Goal: Communication & Community: Ask a question

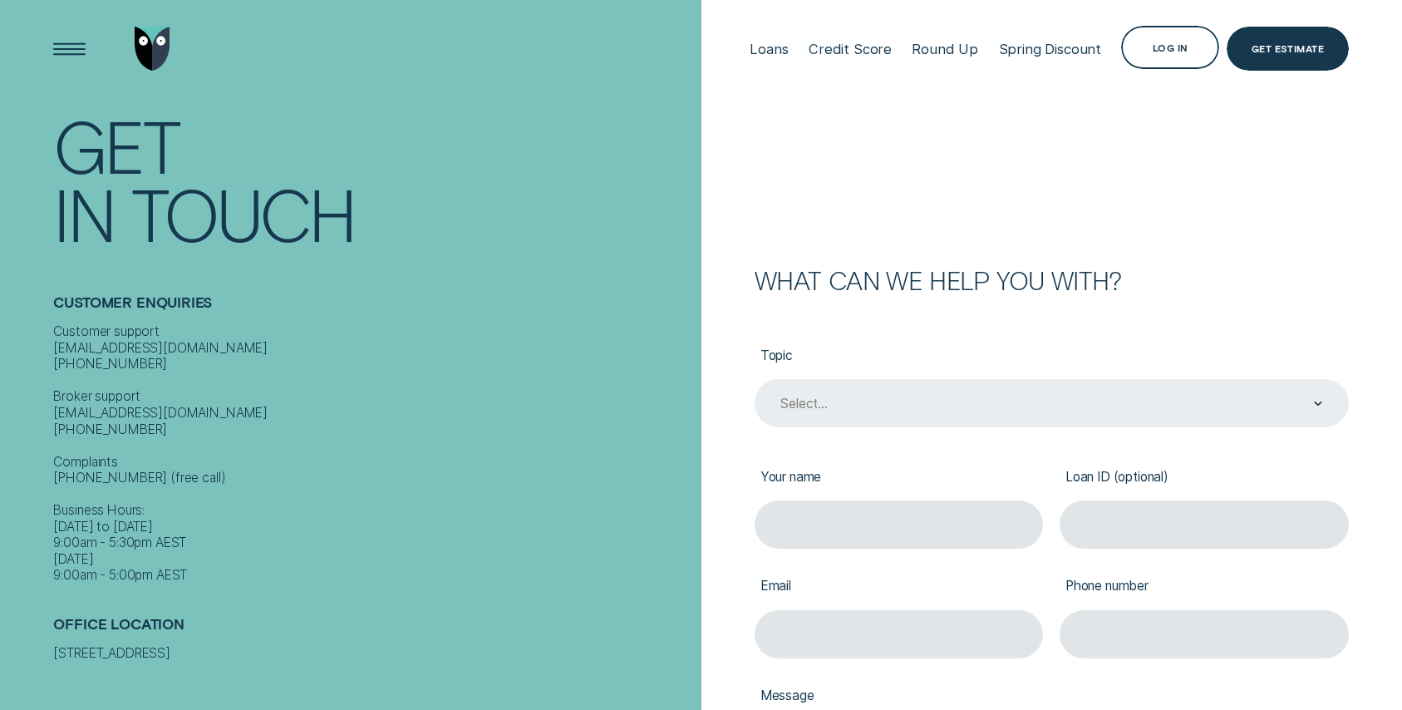
click at [833, 402] on div "Select..." at bounding box center [1049, 404] width 543 height 18
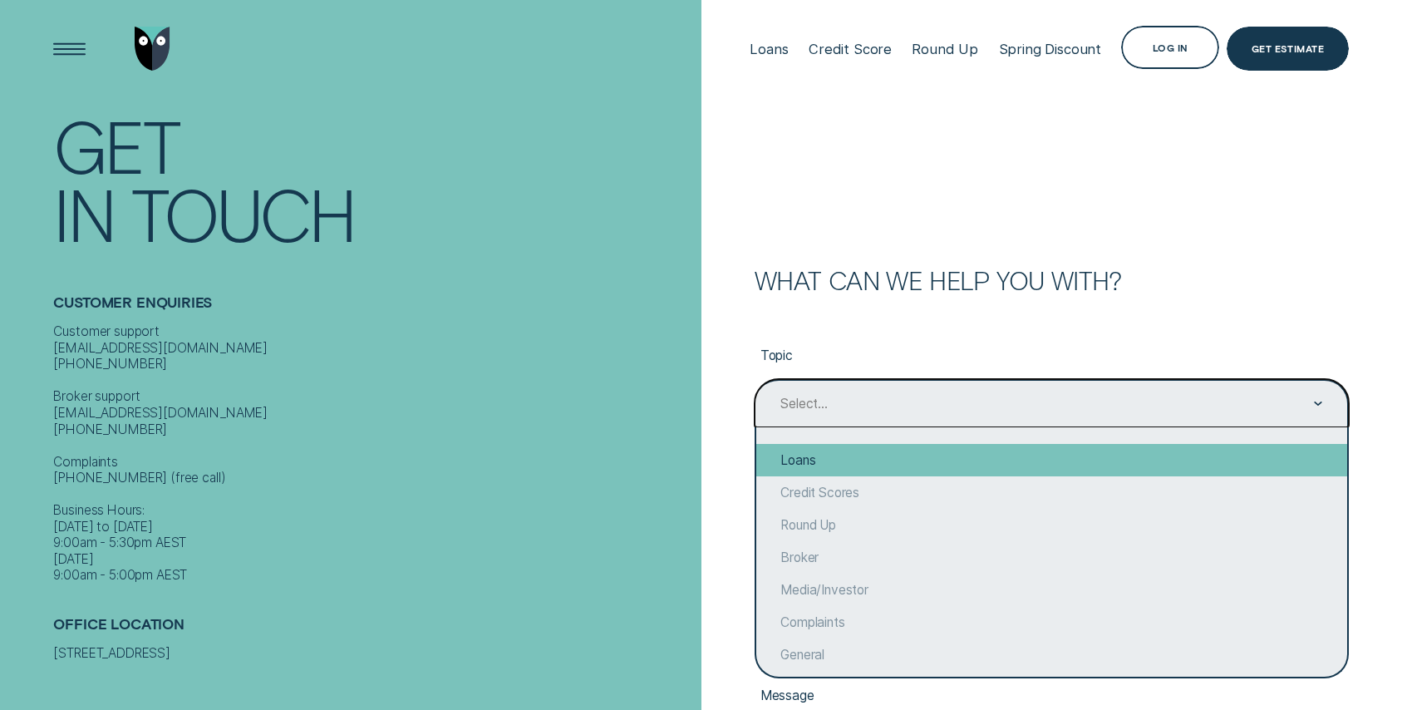
click at [818, 462] on div "Loans" at bounding box center [1051, 460] width 591 height 32
type input "Loans"
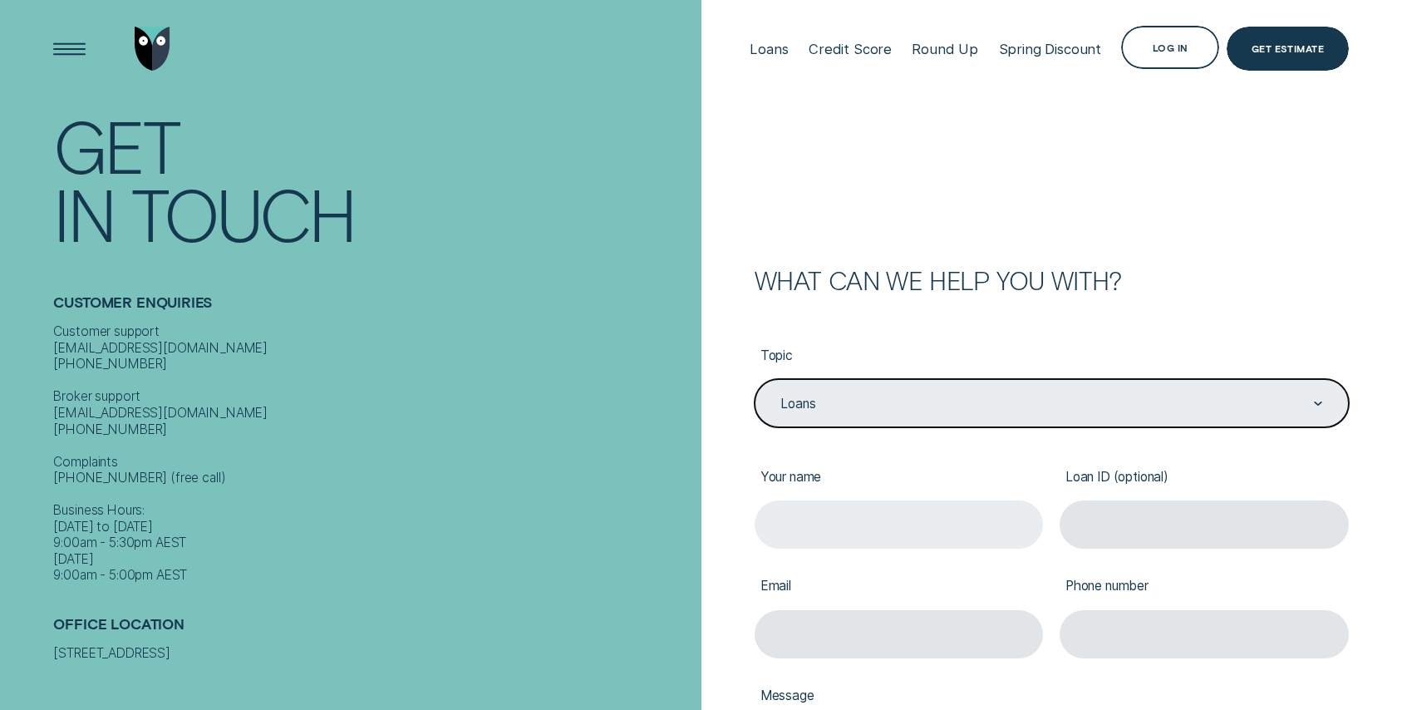
click at [843, 527] on input "Your name" at bounding box center [898, 524] width 289 height 49
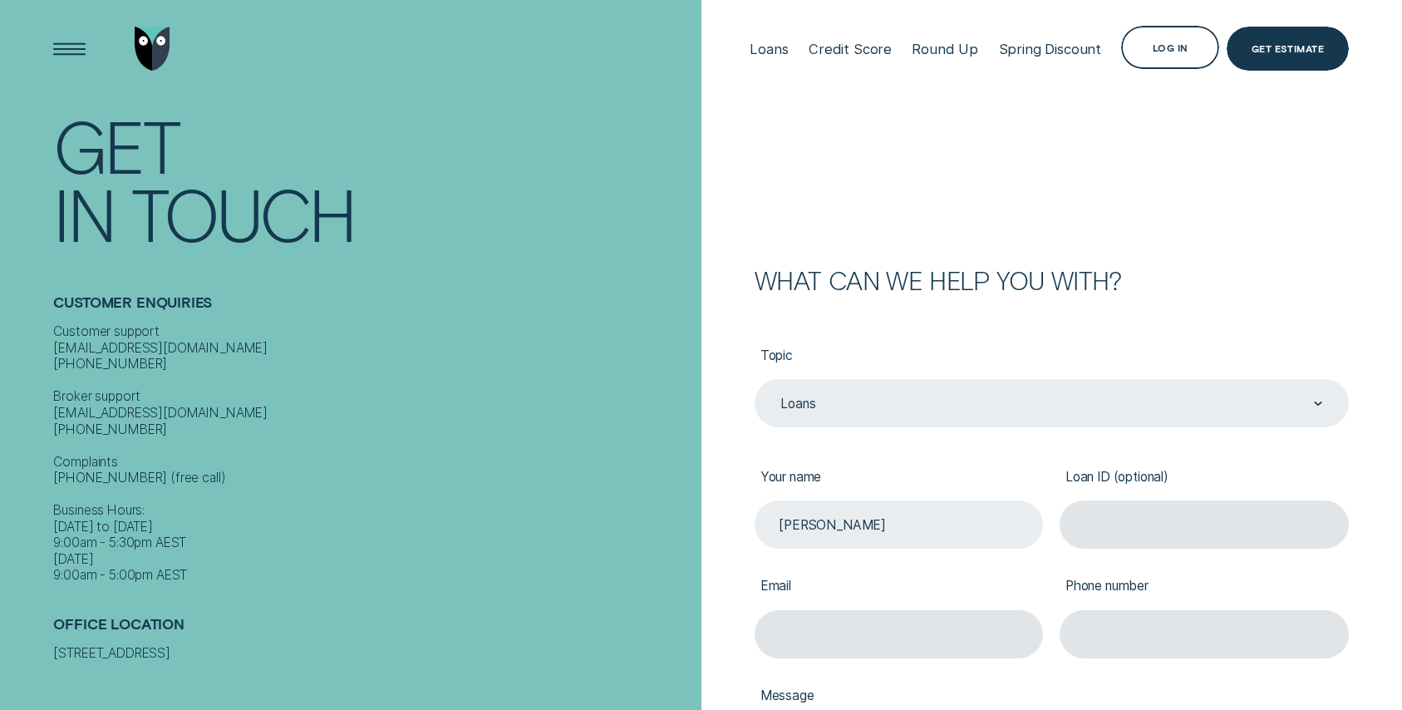
type input "[PERSON_NAME]"
paste input "941529"
type input "941529"
click at [928, 631] on input "Email" at bounding box center [898, 634] width 289 height 49
type input "[EMAIL_ADDRESS][DOMAIN_NAME]"
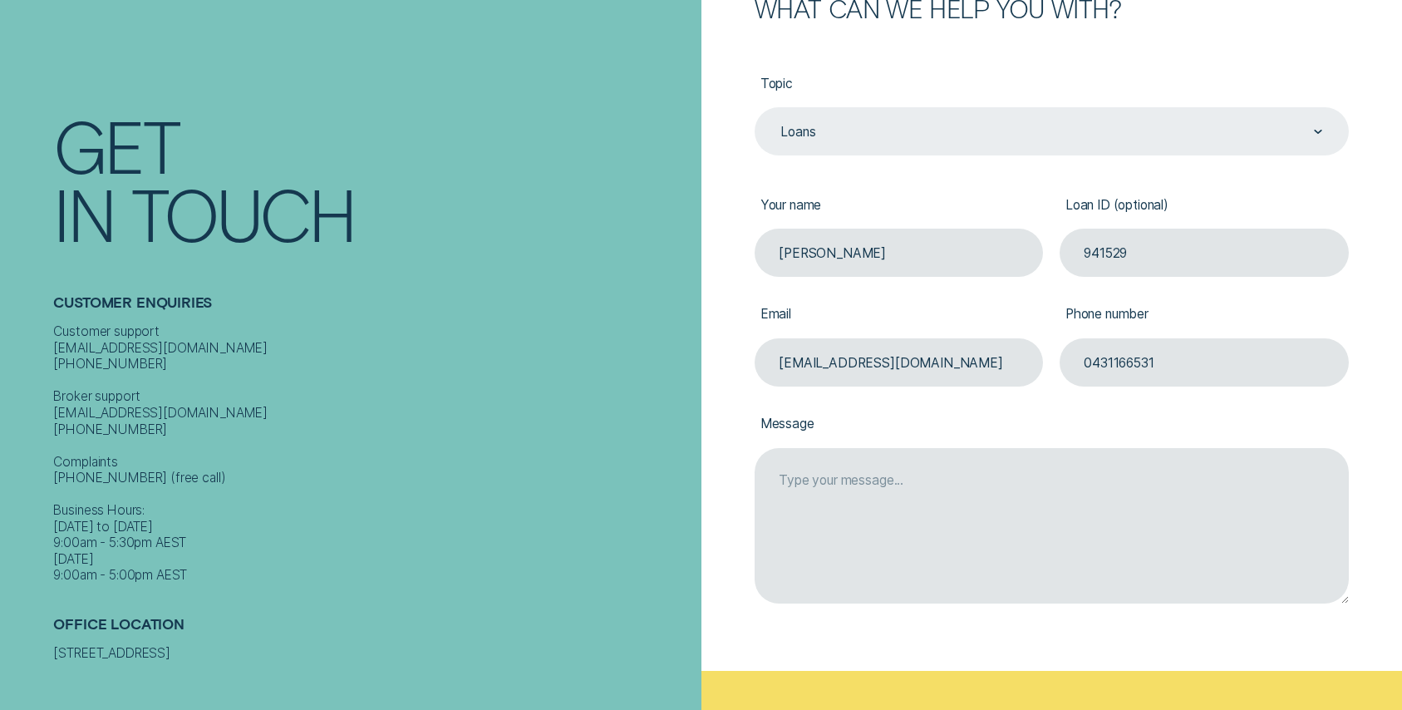
scroll to position [274, 0]
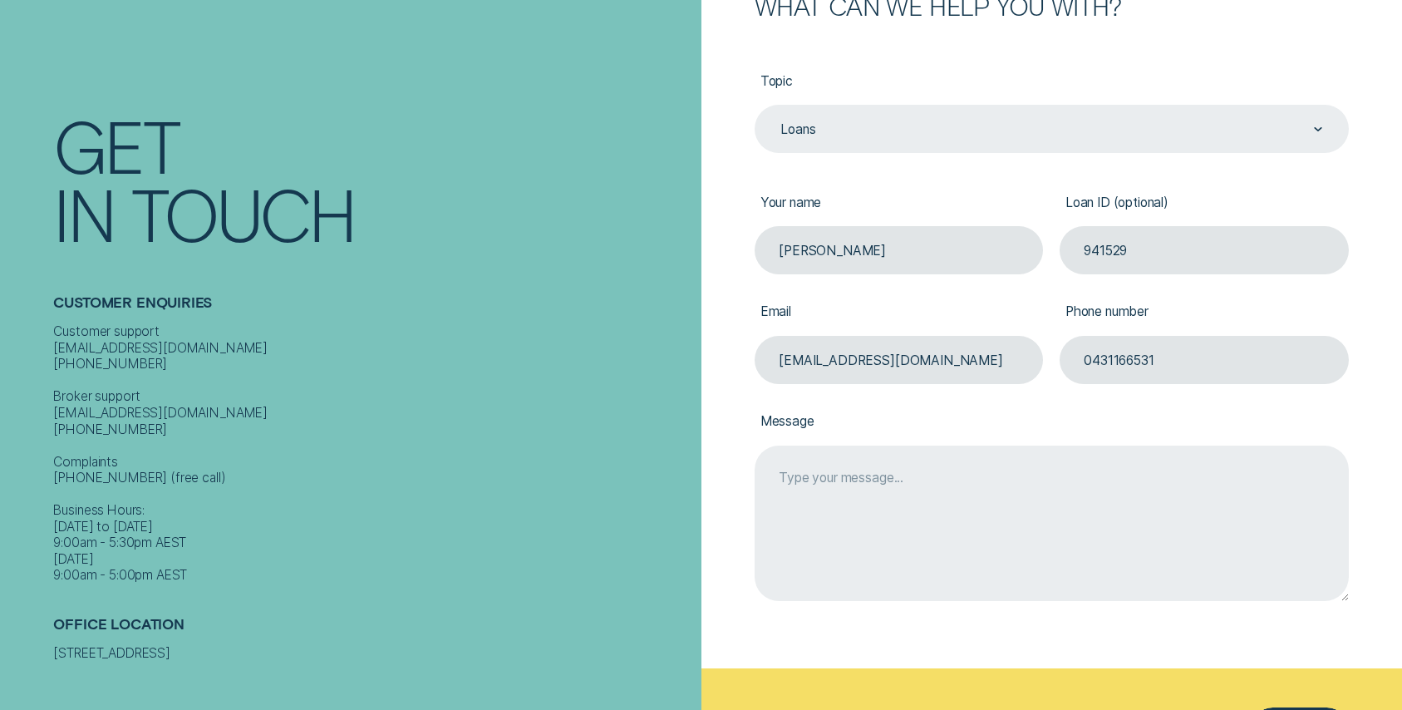
type input "0431166531"
click at [826, 474] on textarea "Message" at bounding box center [1051, 522] width 594 height 155
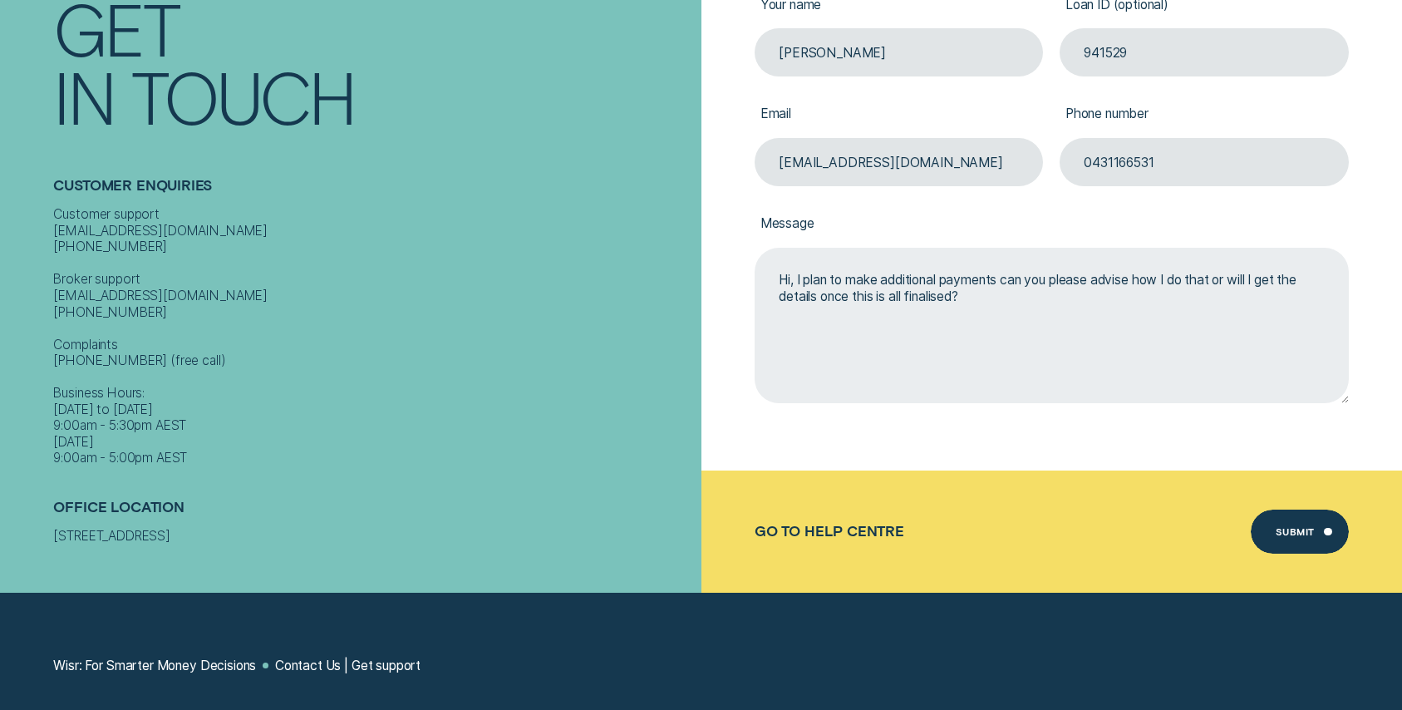
scroll to position [475, 0]
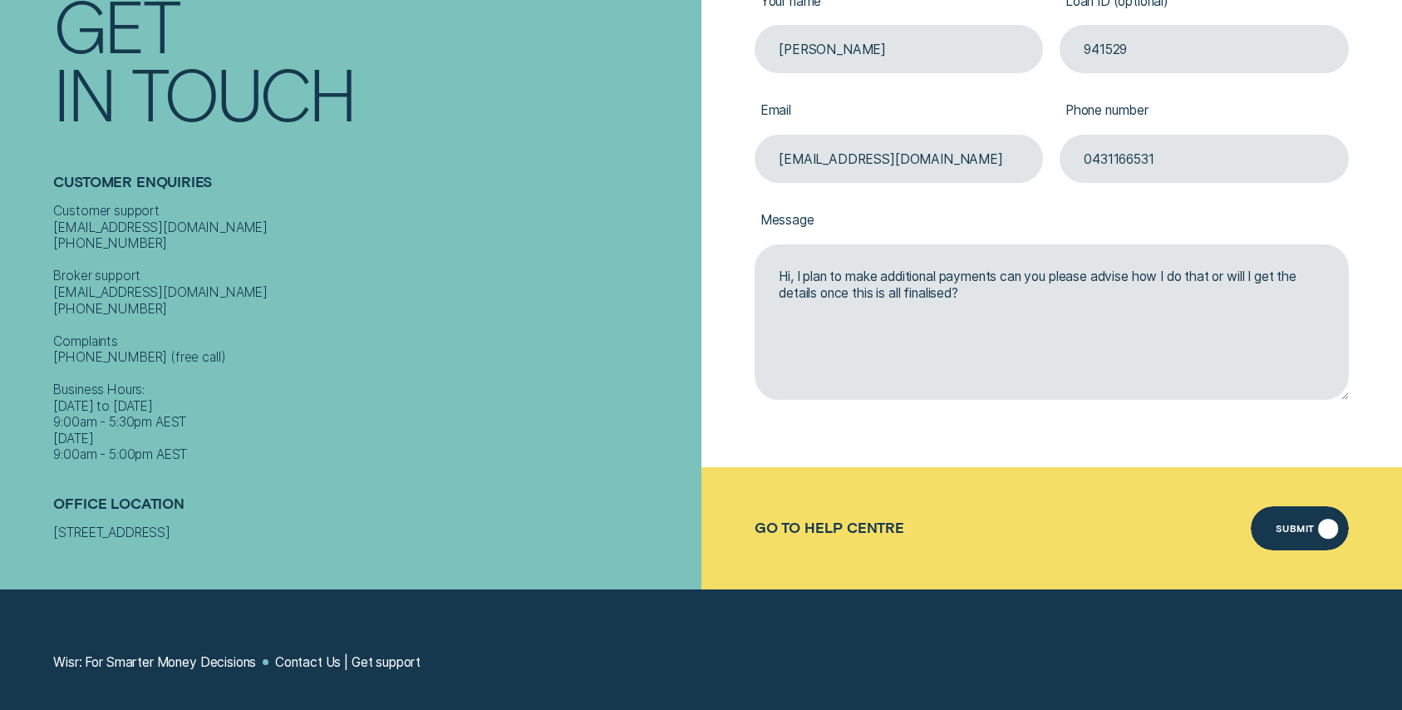
type textarea "Hi, I plan to make additional payments can you please advise how I do that or w…"
click at [1304, 530] on div "Submit" at bounding box center [1294, 530] width 39 height 8
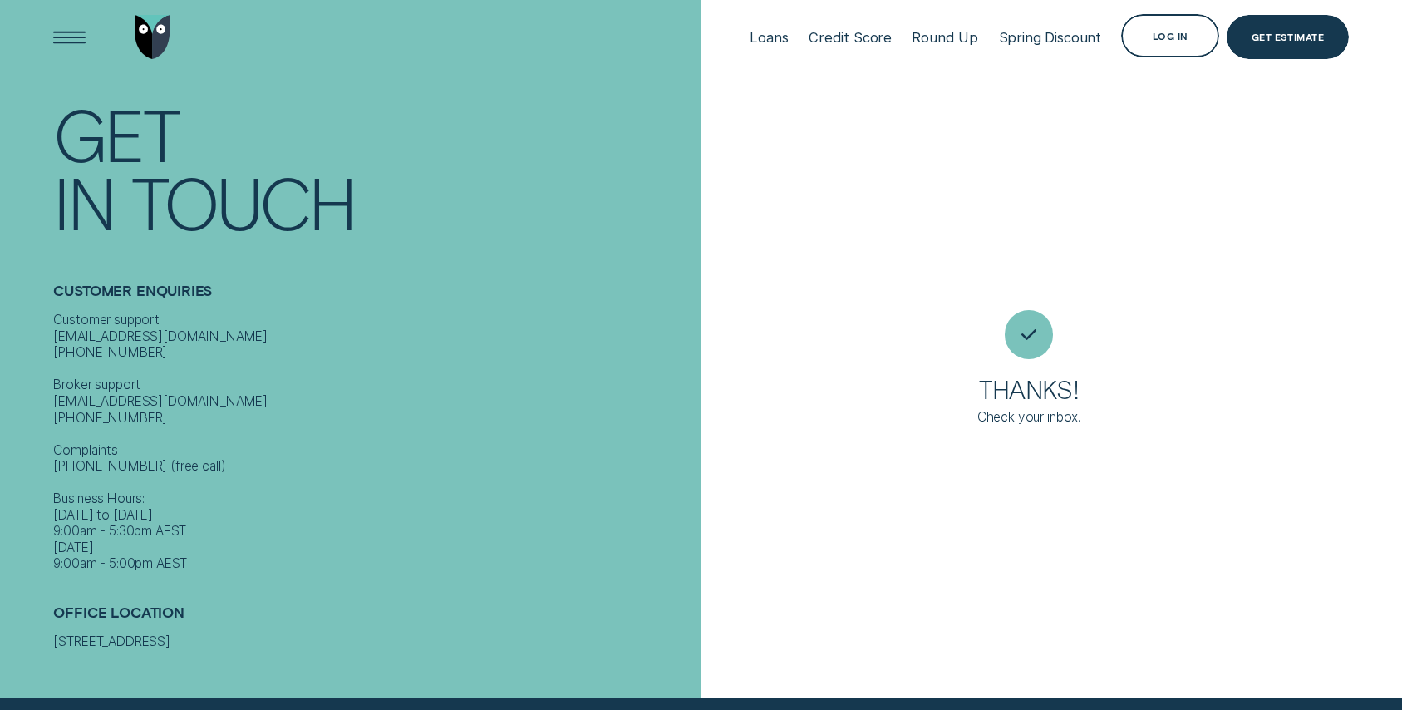
scroll to position [0, 0]
